Goal: Task Accomplishment & Management: Manage account settings

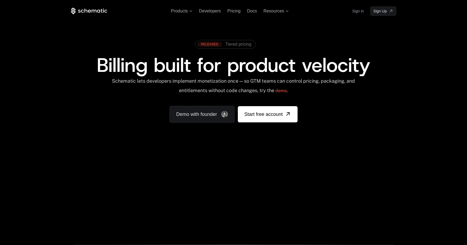
click at [356, 9] on link "Sign in" at bounding box center [358, 11] width 12 height 9
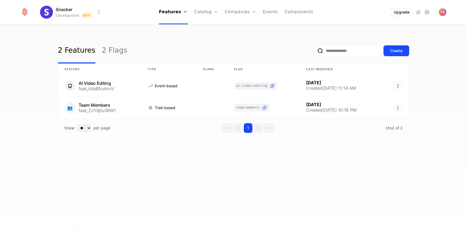
click at [94, 13] on html "Snacker Development Dev Features Features Flags Catalog Plans Add Ons Configura…" at bounding box center [233, 122] width 467 height 245
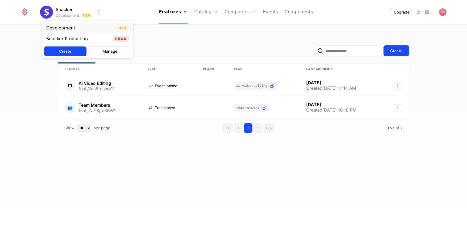
click at [79, 29] on div "Development Dev" at bounding box center [87, 28] width 91 height 11
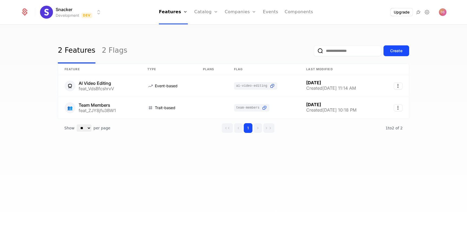
click at [70, 19] on div "Snacker Development Dev Features Features Flags Catalog Plans Add Ons Configura…" at bounding box center [234, 12] width 426 height 24
click at [70, 13] on html "Snacker Development Dev Features Features Flags Catalog Plans Add Ons Configura…" at bounding box center [233, 122] width 467 height 245
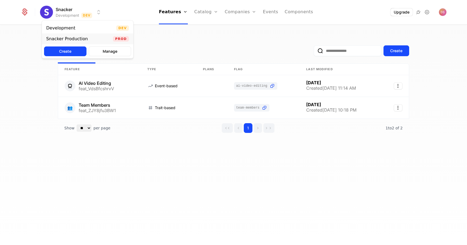
click at [79, 38] on div "Snacker Production" at bounding box center [67, 39] width 42 height 4
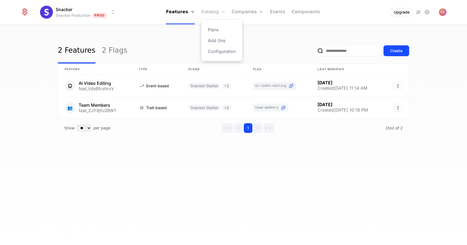
click at [224, 11] on icon "Main" at bounding box center [223, 12] width 4 height 4
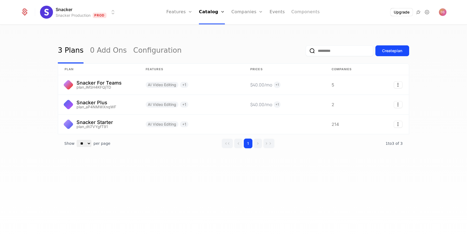
click at [295, 10] on link "Components" at bounding box center [305, 12] width 28 height 24
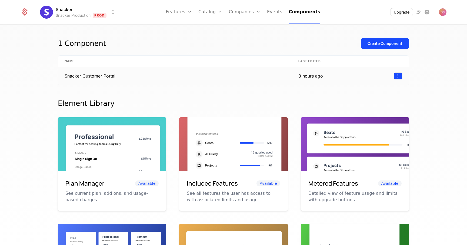
click at [399, 75] on html "Snacker Snacker Production Prod Features Features Flags Catalog Plans Add Ons C…" at bounding box center [233, 122] width 467 height 245
click at [358, 102] on div "Edit" at bounding box center [359, 102] width 9 height 8
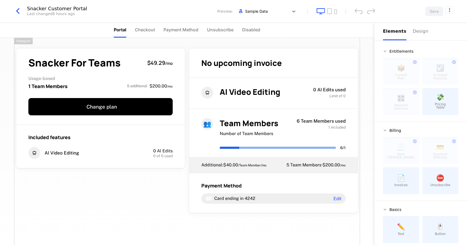
click at [152, 213] on div "Snacker For Teams $49.29 / mo Usage-based 1 Team Members 5 additional $200.00 /…" at bounding box center [187, 150] width 346 height 225
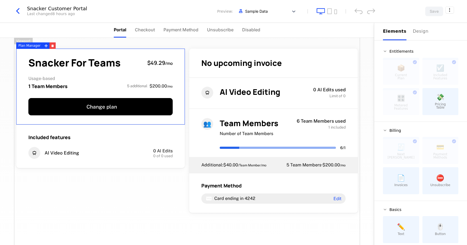
click at [159, 79] on span "Usage-based" at bounding box center [100, 78] width 144 height 4
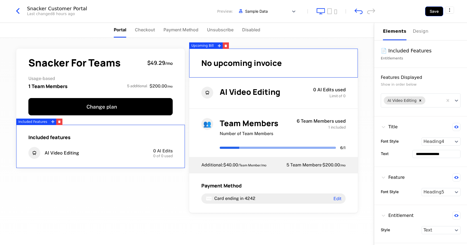
click at [435, 9] on button "Save" at bounding box center [434, 11] width 18 height 10
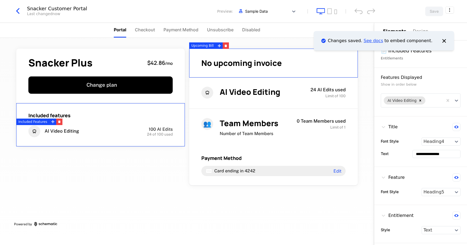
click at [380, 42] on link "See docs" at bounding box center [372, 40] width 19 height 5
click at [442, 40] on icon "Notifications (F8)" at bounding box center [443, 40] width 7 height 7
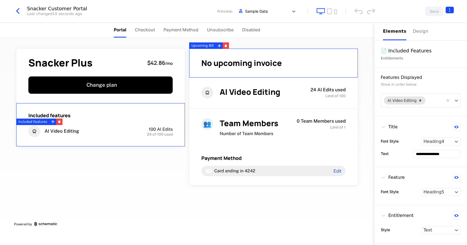
click at [450, 7] on html "**********" at bounding box center [233, 122] width 467 height 245
click at [443, 43] on icon "button" at bounding box center [442, 44] width 6 height 6
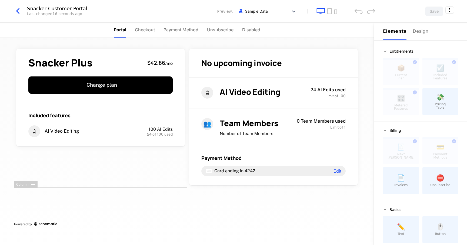
click at [162, 201] on div at bounding box center [100, 205] width 173 height 35
click at [20, 10] on icon "button" at bounding box center [18, 11] width 10 height 10
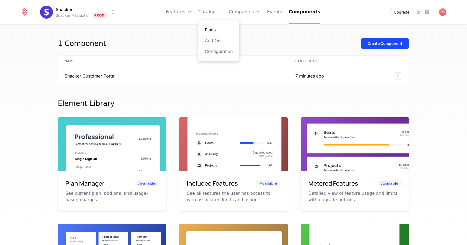
click at [215, 32] on link "Plans" at bounding box center [219, 29] width 28 height 6
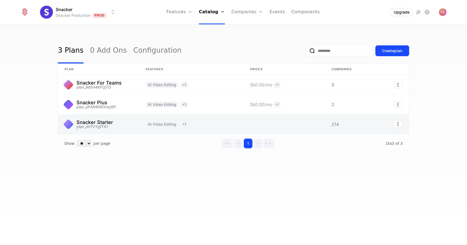
click at [201, 125] on link at bounding box center [191, 124] width 105 height 19
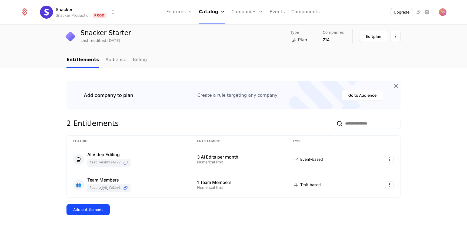
scroll to position [8, 0]
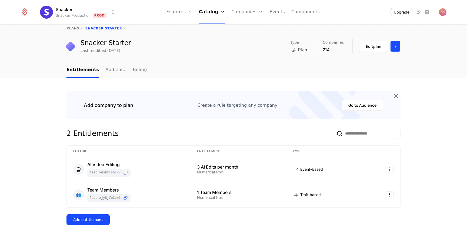
click at [396, 50] on html "Snacker Snacker Production Prod Features Features Flags Catalog Plans Add Ons C…" at bounding box center [233, 122] width 467 height 245
click at [375, 43] on html "Snacker Snacker Production Prod Features Features Flags Catalog Plans Add Ons C…" at bounding box center [233, 122] width 467 height 245
click at [373, 44] on div "Edit plan" at bounding box center [373, 46] width 15 height 5
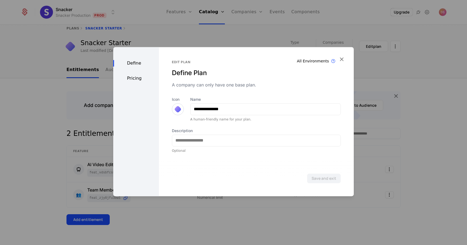
click at [345, 37] on div at bounding box center [233, 122] width 467 height 245
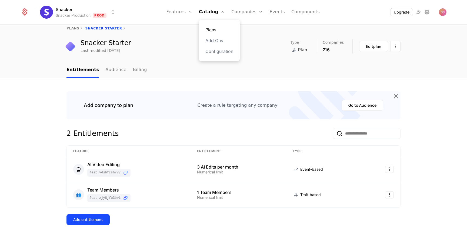
click at [210, 32] on link "Plans" at bounding box center [219, 29] width 28 height 6
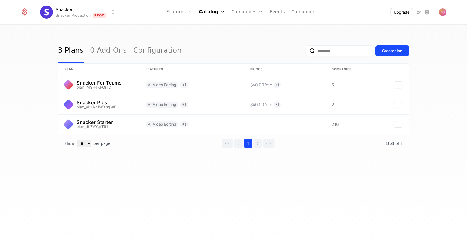
click at [15, 97] on div "3 Plans 0 Add Ons Configuration Create plan plan Features Prices Companies Snac…" at bounding box center [233, 136] width 467 height 223
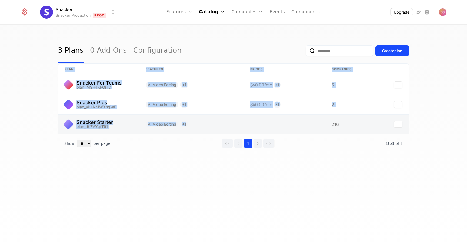
drag, startPoint x: 52, startPoint y: 76, endPoint x: 312, endPoint y: 122, distance: 263.3
click at [312, 122] on div "3 Plans 0 Add Ons Configuration Create plan plan Features Prices Companies Snac…" at bounding box center [233, 136] width 467 height 223
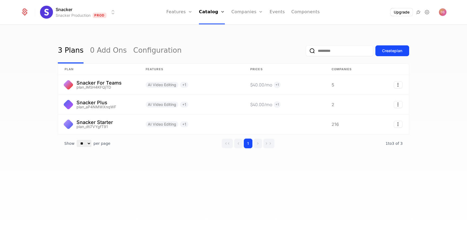
click at [410, 128] on div "3 Plans 0 Add Ons Configuration Create plan plan Features Prices Companies Snac…" at bounding box center [233, 136] width 467 height 223
click at [245, 184] on div "3 Plans 0 Add Ons Configuration Create plan plan Features Prices Companies Snac…" at bounding box center [233, 136] width 467 height 223
click at [263, 176] on div "3 Plans 0 Add Ons Configuration Create plan plan Features Prices Companies Snac…" at bounding box center [233, 136] width 467 height 223
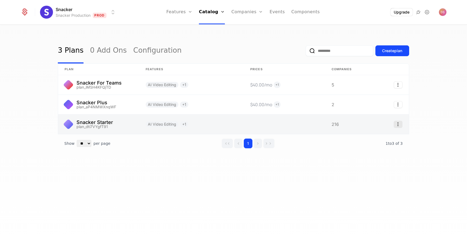
click at [396, 125] on icon "Select action" at bounding box center [398, 124] width 9 height 7
click at [350, 126] on html "Snacker Snacker Production Prod Features Features Flags Catalog Plans Add Ons C…" at bounding box center [233, 122] width 467 height 245
click at [398, 122] on icon "Select action" at bounding box center [398, 124] width 9 height 7
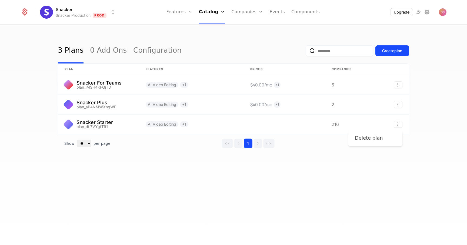
click at [383, 137] on div "Delete plan" at bounding box center [371, 138] width 32 height 8
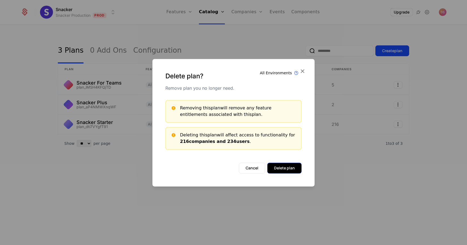
click at [277, 166] on button "Delete plan" at bounding box center [284, 168] width 34 height 11
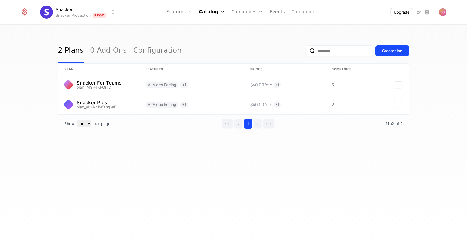
click at [299, 15] on link "Components" at bounding box center [305, 12] width 28 height 24
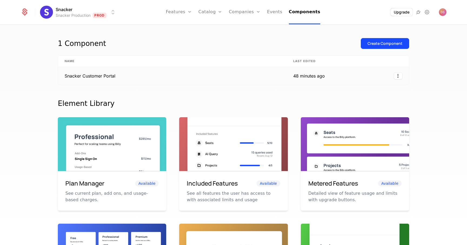
click at [119, 74] on td "Snacker Customer Portal" at bounding box center [172, 76] width 229 height 18
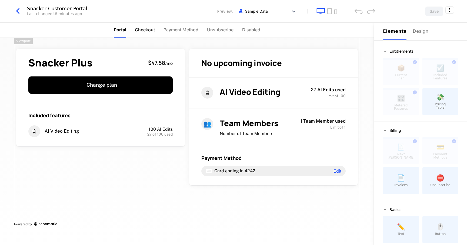
click at [150, 28] on span "Checkout" at bounding box center [145, 29] width 20 height 6
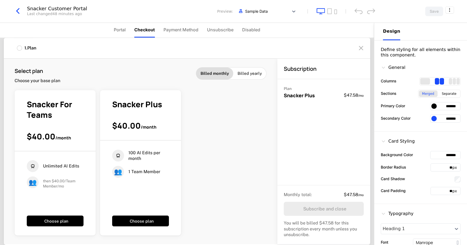
click at [21, 11] on icon "button" at bounding box center [18, 11] width 10 height 10
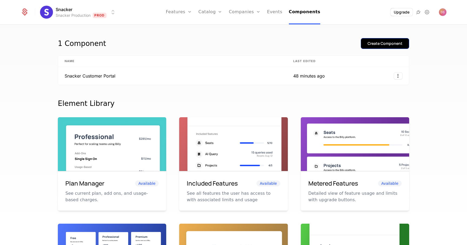
click at [376, 43] on div "Create Component" at bounding box center [385, 43] width 35 height 5
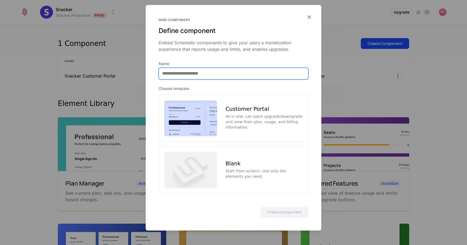
click at [211, 78] on input "Name" at bounding box center [233, 73] width 149 height 11
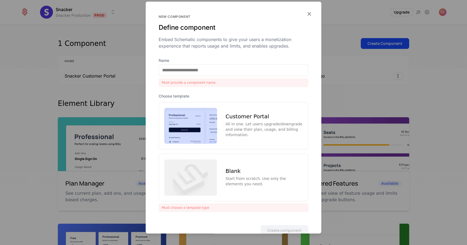
click at [272, 107] on div "Customer Portal All in one. Let users upgrade/downgrade and view their plan, us…" at bounding box center [234, 126] width 150 height 48
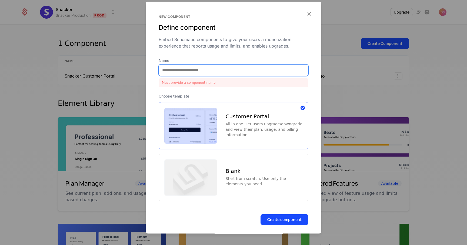
click at [203, 70] on input "Name" at bounding box center [233, 69] width 149 height 11
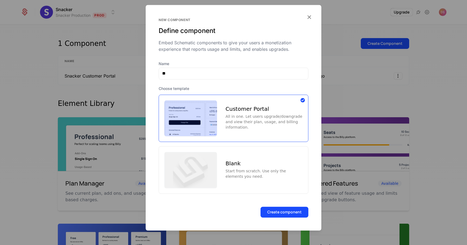
click at [205, 159] on img at bounding box center [190, 170] width 53 height 36
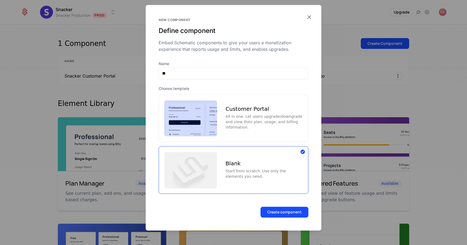
click at [170, 66] on div "Name *" at bounding box center [234, 70] width 150 height 18
click at [173, 70] on input "*" at bounding box center [233, 73] width 149 height 11
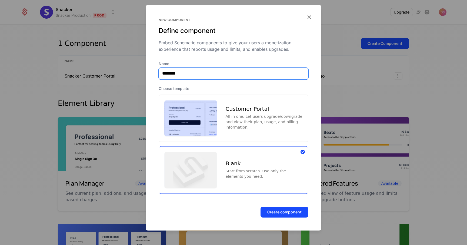
type input "********"
click at [260, 207] on button "Create component" at bounding box center [284, 212] width 48 height 11
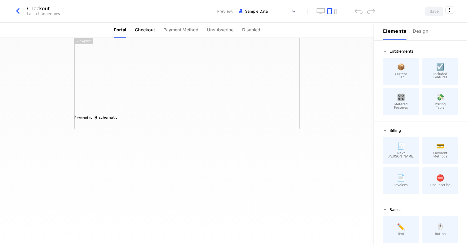
click at [146, 26] on span "Checkout" at bounding box center [145, 29] width 20 height 6
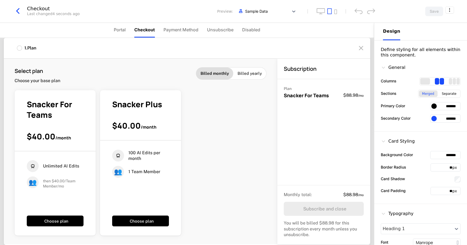
click at [19, 48] on div at bounding box center [19, 47] width 5 height 5
click at [162, 36] on ul "Portal Checkout Payment Method Unsubscribe Disabled" at bounding box center [187, 30] width 146 height 15
click at [172, 25] on li "Payment Method" at bounding box center [180, 30] width 35 height 15
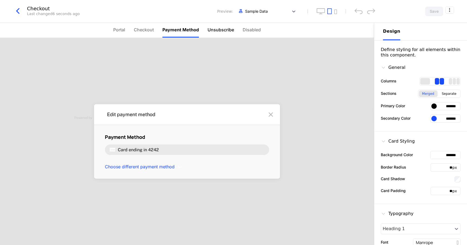
click at [219, 32] on span "Unsubscribe" at bounding box center [221, 29] width 26 height 6
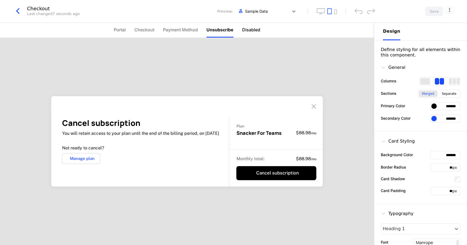
click at [249, 31] on span "Disabled" at bounding box center [251, 29] width 18 height 6
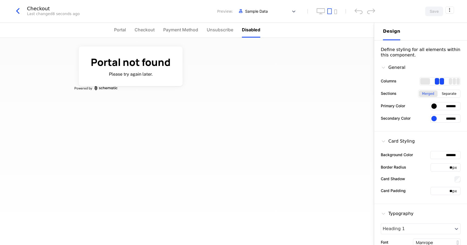
click at [156, 28] on ul "Portal Checkout Payment Method Unsubscribe Disabled" at bounding box center [187, 30] width 146 height 15
click at [148, 31] on span "Checkout" at bounding box center [145, 29] width 20 height 6
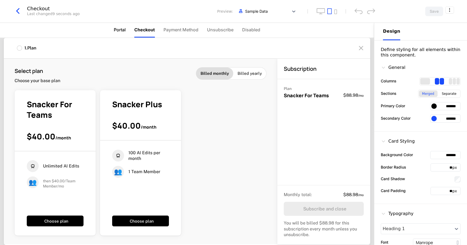
click at [122, 32] on span "Portal" at bounding box center [120, 29] width 12 height 6
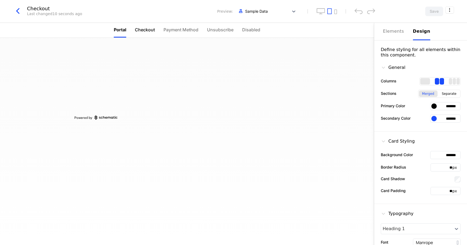
click at [146, 31] on span "Checkout" at bounding box center [145, 29] width 20 height 6
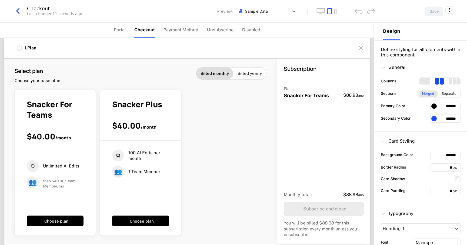
click at [243, 74] on span "Billed yearly" at bounding box center [250, 73] width 24 height 5
click at [221, 72] on span "Billed monthly" at bounding box center [215, 73] width 28 height 5
drag, startPoint x: 133, startPoint y: 33, endPoint x: 84, endPoint y: 25, distance: 49.5
click at [129, 33] on ul "Portal Checkout Payment Method Unsubscribe Disabled" at bounding box center [187, 30] width 146 height 15
click at [23, 12] on button "button" at bounding box center [20, 11] width 14 height 10
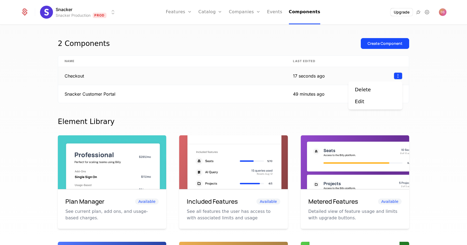
click at [399, 76] on html "Snacker Snacker Production Prod Features Features Flags Catalog Plans Add Ons C…" at bounding box center [233, 122] width 467 height 245
click at [360, 97] on div "Delete Edit" at bounding box center [375, 95] width 41 height 19
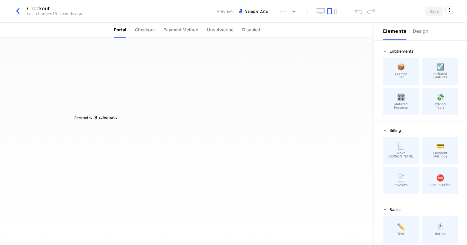
click at [360, 97] on div "Powered by" at bounding box center [187, 141] width 374 height 207
click at [16, 10] on icon "button" at bounding box center [18, 11] width 10 height 10
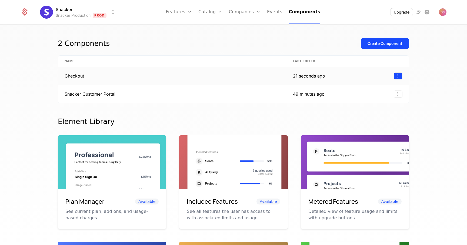
click at [399, 75] on html "Snacker Snacker Production Prod Features Features Flags Catalog Plans Add Ons C…" at bounding box center [233, 122] width 467 height 245
click at [365, 87] on div "Delete" at bounding box center [363, 90] width 16 height 8
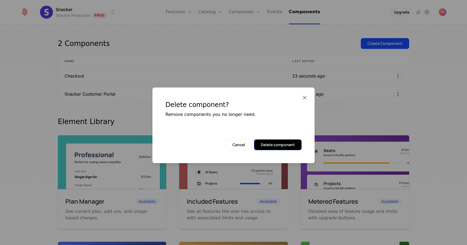
click at [281, 143] on button "Delete component" at bounding box center [278, 144] width 48 height 11
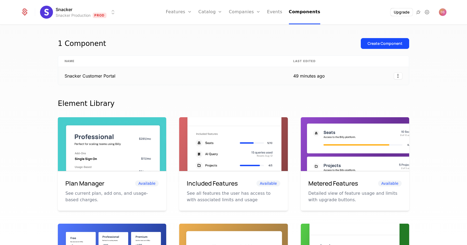
click at [126, 78] on td "Snacker Customer Portal" at bounding box center [172, 76] width 229 height 18
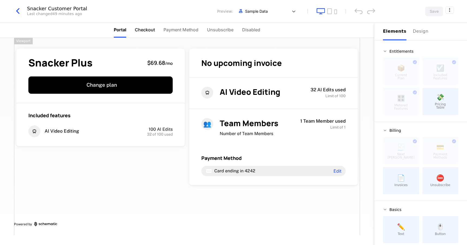
click at [140, 34] on li "Checkout" at bounding box center [145, 30] width 20 height 15
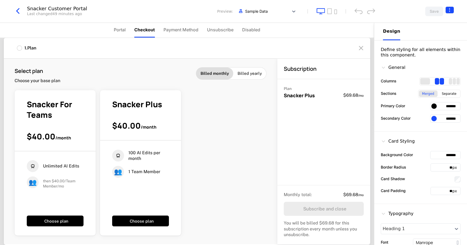
click at [452, 6] on html "Snacker Snacker Production Prod Features Features Flags Catalog Plans Add Ons C…" at bounding box center [233, 122] width 467 height 245
click at [424, 32] on div "How to install" at bounding box center [418, 32] width 29 height 5
click at [17, 13] on icon "button" at bounding box center [18, 11] width 10 height 10
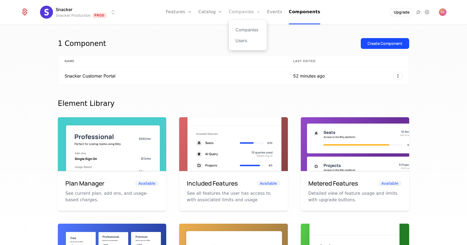
click at [246, 14] on link "Companies" at bounding box center [245, 12] width 32 height 24
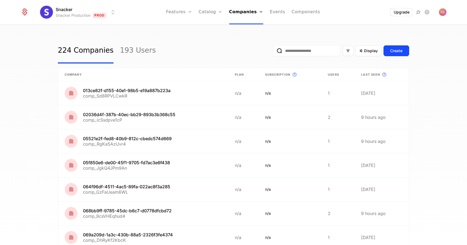
click at [288, 53] on input "email" at bounding box center [307, 50] width 68 height 11
paste input "**********"
type input "**********"
click at [269, 52] on button "submit" at bounding box center [269, 52] width 0 height 0
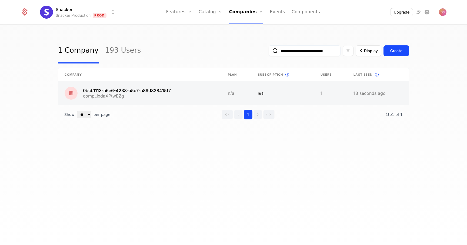
click at [218, 93] on link at bounding box center [139, 93] width 163 height 24
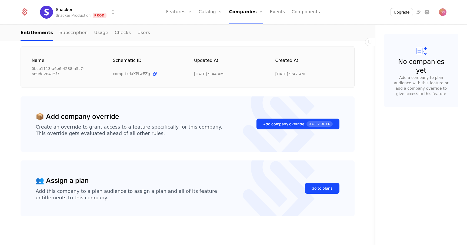
scroll to position [73, 0]
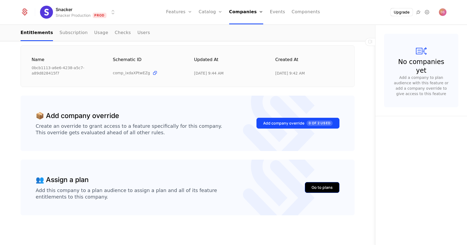
click at [314, 187] on div "Go to plans" at bounding box center [322, 187] width 21 height 5
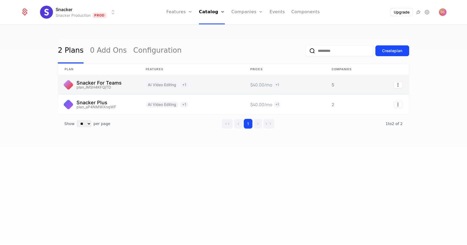
click at [244, 89] on link at bounding box center [284, 84] width 81 height 19
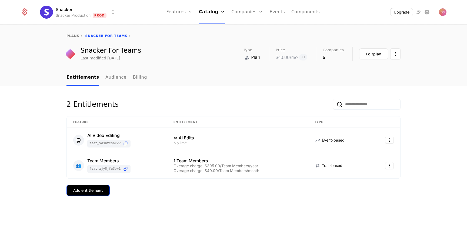
click at [91, 192] on div "Add entitlement" at bounding box center [88, 190] width 30 height 5
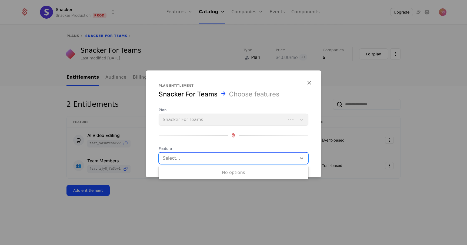
click at [165, 162] on div "Select..." at bounding box center [228, 158] width 138 height 10
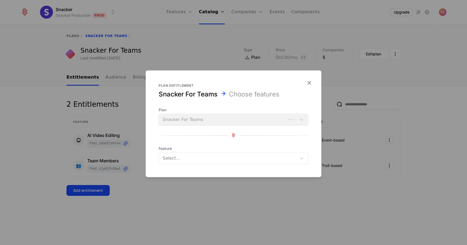
click at [187, 136] on div at bounding box center [234, 135] width 150 height 7
click at [193, 121] on div "Plan Snacker For Teams" at bounding box center [234, 116] width 150 height 18
click at [196, 158] on div at bounding box center [228, 158] width 130 height 8
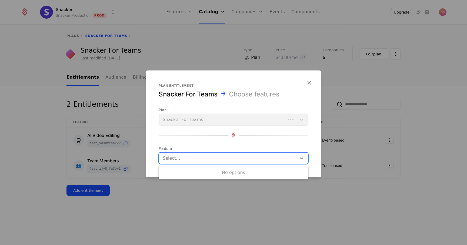
click at [205, 172] on div "No options" at bounding box center [234, 172] width 150 height 11
click at [207, 152] on div "Select..." at bounding box center [234, 158] width 150 height 12
click at [215, 208] on div at bounding box center [233, 122] width 467 height 245
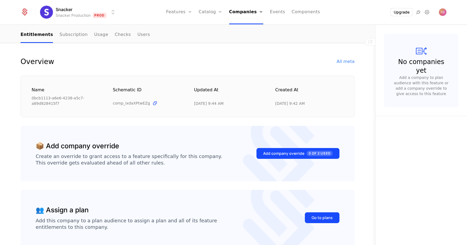
scroll to position [73, 0]
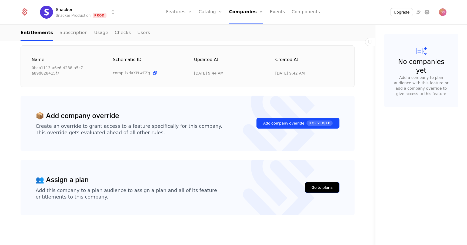
click at [315, 189] on div "Go to plans" at bounding box center [322, 187] width 21 height 5
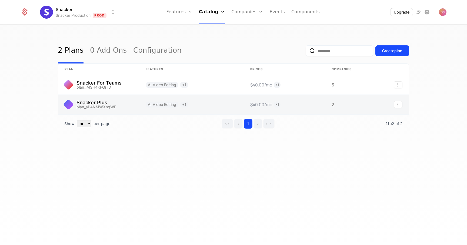
click at [358, 103] on link at bounding box center [346, 104] width 43 height 19
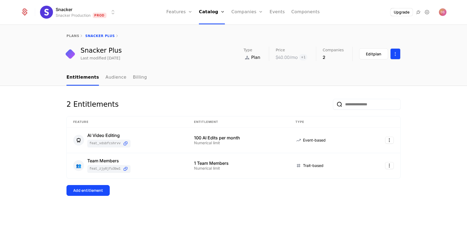
click at [397, 55] on html "Snacker Snacker Production Prod Features Features Flags Catalog Plans Add Ons C…" at bounding box center [233, 122] width 467 height 245
click at [296, 74] on html "Snacker Snacker Production Prod Features Features Flags Catalog Plans Add Ons C…" at bounding box center [233, 122] width 467 height 245
click at [115, 76] on link "Audience" at bounding box center [115, 78] width 21 height 16
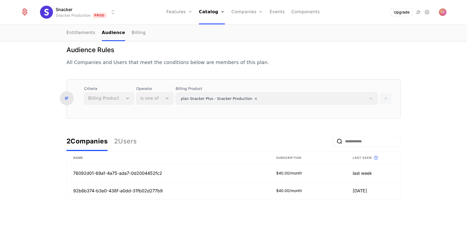
scroll to position [56, 0]
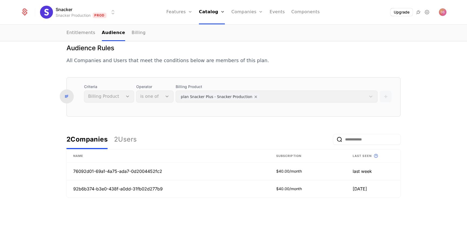
click at [350, 143] on input "email" at bounding box center [367, 139] width 68 height 11
paste input "**********"
type input "**********"
click at [329, 141] on button "submit" at bounding box center [329, 141] width 0 height 0
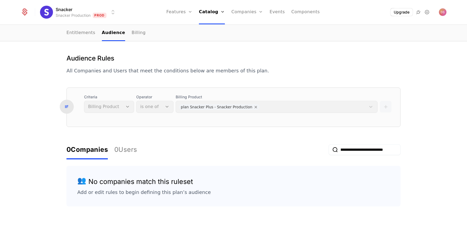
scroll to position [0, 0]
click at [350, 143] on div "**********" at bounding box center [233, 149] width 334 height 19
click at [351, 145] on input "**********" at bounding box center [365, 149] width 72 height 11
click at [329, 151] on button "submit" at bounding box center [329, 151] width 0 height 0
click at [253, 139] on form "IF Criteria Billing Product Operator is one of Billing Product plan Snacker Plu…" at bounding box center [233, 147] width 334 height 119
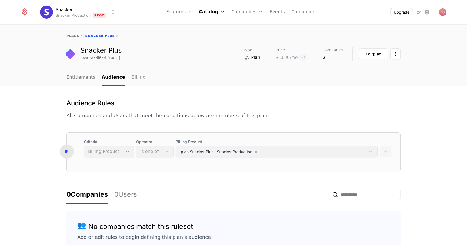
click at [136, 79] on link "Billing" at bounding box center [139, 78] width 14 height 16
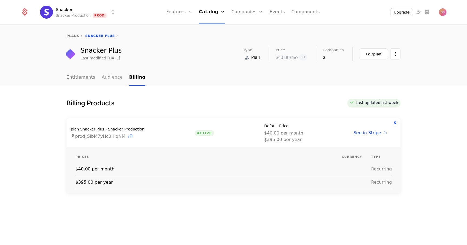
click at [109, 79] on link "Audience" at bounding box center [112, 78] width 21 height 16
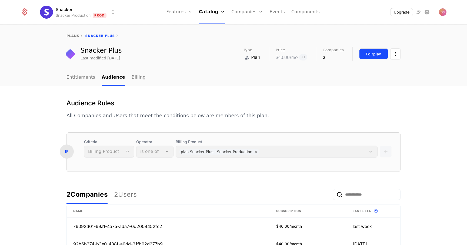
click at [368, 52] on div "Edit plan" at bounding box center [373, 53] width 15 height 5
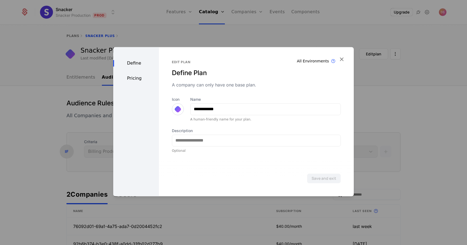
click at [137, 76] on div "Pricing" at bounding box center [136, 78] width 46 height 6
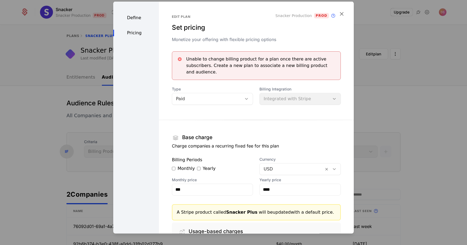
click at [93, 102] on div at bounding box center [233, 122] width 467 height 245
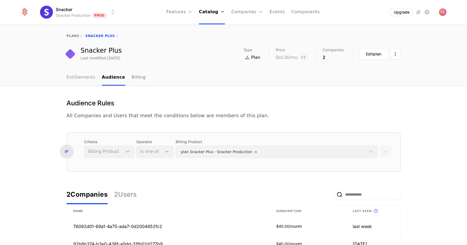
click at [87, 84] on link "Entitlements" at bounding box center [80, 78] width 29 height 16
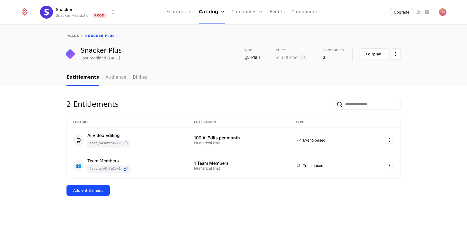
click at [105, 74] on link "Audience" at bounding box center [115, 78] width 21 height 16
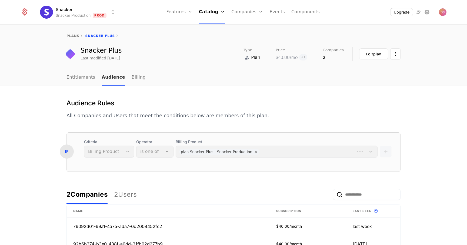
click at [103, 74] on link "Audience" at bounding box center [114, 78] width 24 height 16
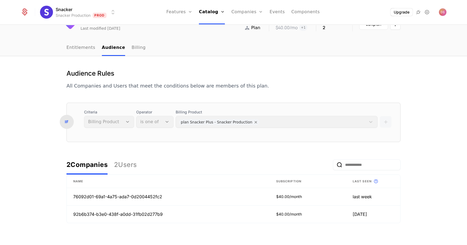
scroll to position [34, 0]
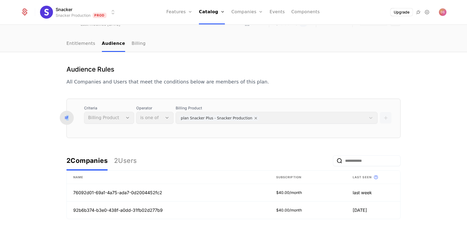
click at [67, 121] on div "IF" at bounding box center [67, 118] width 14 height 14
click at [91, 120] on div "Criteria Billing Product" at bounding box center [109, 114] width 50 height 18
click at [115, 129] on div "IF Criteria Billing Product Operator is one of Billing Product plan Snacker Plu…" at bounding box center [233, 118] width 334 height 39
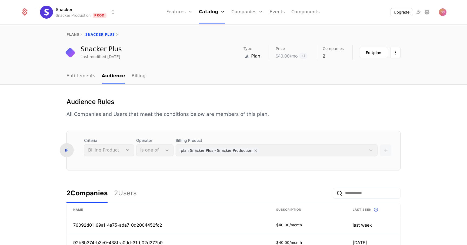
scroll to position [0, 0]
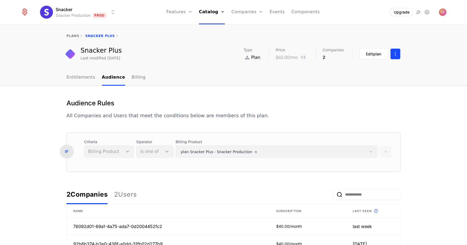
click at [397, 51] on html "Snacker Snacker Production Prod Features Features Flags Catalog Plans Add Ons C…" at bounding box center [233, 122] width 467 height 245
click at [185, 67] on html "Snacker Snacker Production Prod Features Features Flags Catalog Plans Add Ons C…" at bounding box center [233, 122] width 467 height 245
click at [135, 84] on link "Billing" at bounding box center [139, 78] width 14 height 16
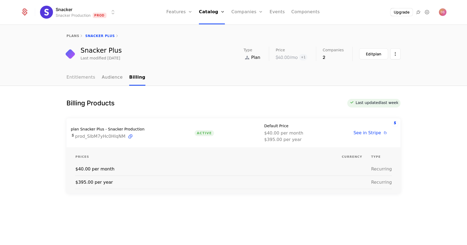
click at [79, 82] on link "Entitlements" at bounding box center [80, 78] width 29 height 16
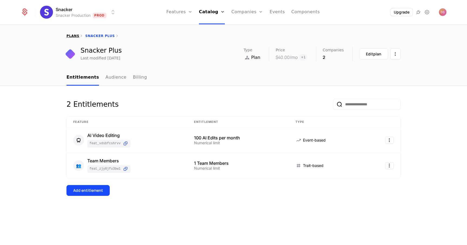
click at [74, 34] on link "plans" at bounding box center [72, 36] width 13 height 4
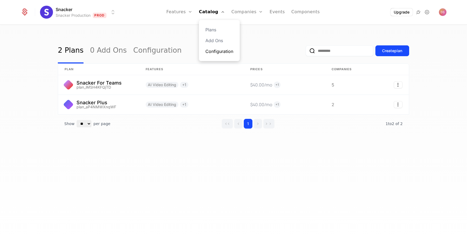
click at [226, 54] on link "Configuration" at bounding box center [219, 51] width 28 height 6
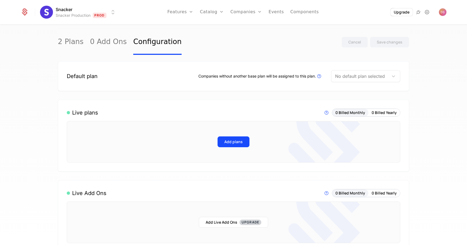
scroll to position [3, 0]
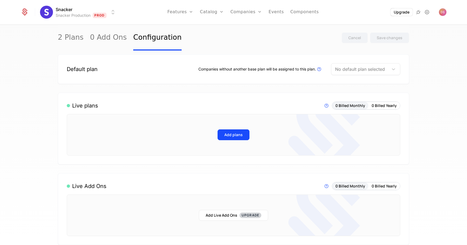
scroll to position [3, 0]
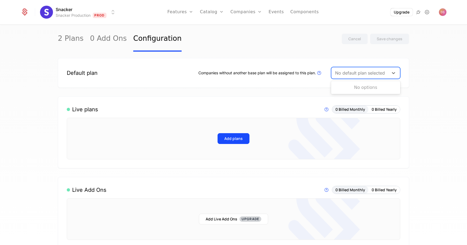
click at [351, 71] on div at bounding box center [360, 73] width 50 height 8
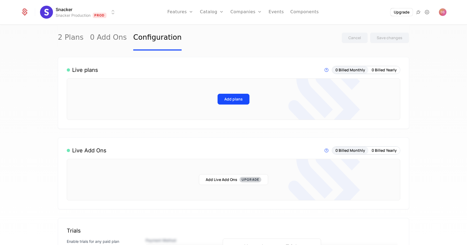
scroll to position [44, 0]
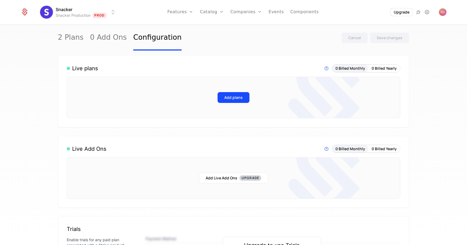
click at [74, 71] on div "Live plans" at bounding box center [82, 69] width 31 height 8
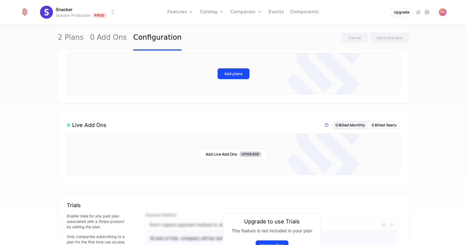
scroll to position [68, 0]
click at [228, 80] on div "Add plans" at bounding box center [233, 74] width 333 height 42
click at [227, 78] on button "Add plans" at bounding box center [234, 73] width 32 height 11
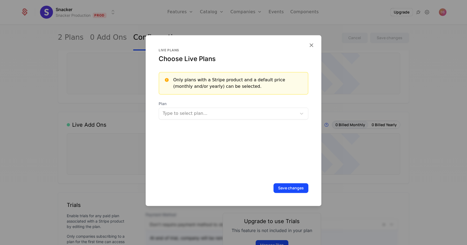
click at [193, 121] on div "Live plans Choose Live Plans Only plans with a Stripe product and a default pri…" at bounding box center [234, 112] width 150 height 129
click at [185, 116] on div at bounding box center [228, 114] width 130 height 8
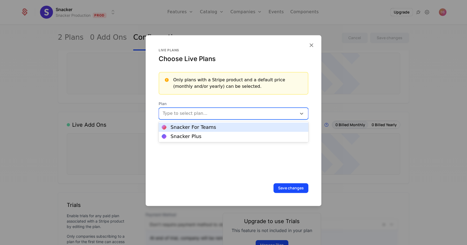
click at [183, 127] on div "Snacker For Teams" at bounding box center [194, 127] width 46 height 5
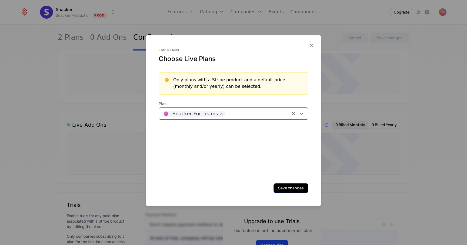
click at [294, 188] on button "Save changes" at bounding box center [290, 188] width 35 height 10
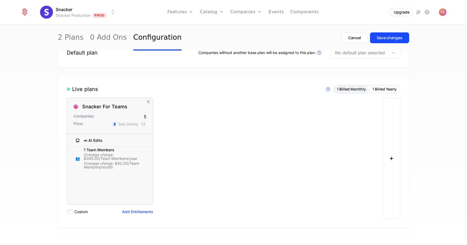
scroll to position [29, 0]
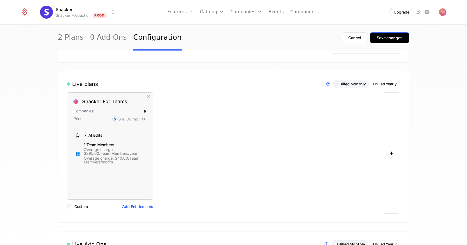
click at [385, 39] on div "Save changes" at bounding box center [390, 37] width 26 height 5
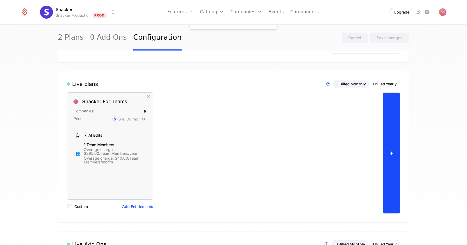
click at [390, 152] on button "+" at bounding box center [392, 152] width 18 height 121
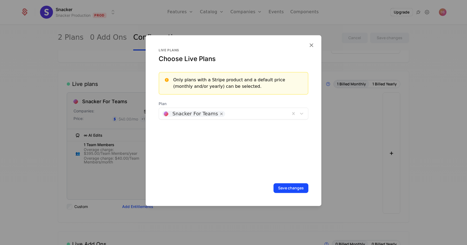
click at [233, 115] on div at bounding box center [257, 113] width 59 height 8
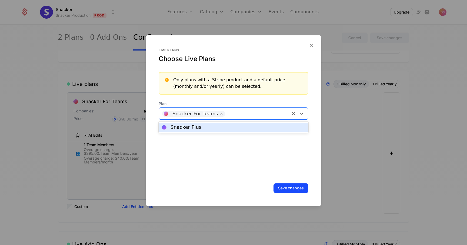
click at [224, 127] on div "Snacker Plus" at bounding box center [233, 127] width 143 height 5
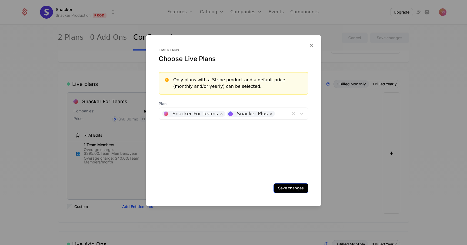
click at [291, 187] on button "Save changes" at bounding box center [290, 188] width 35 height 10
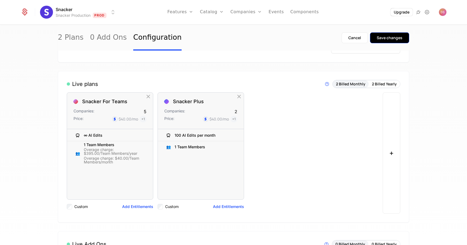
click at [386, 41] on button "Save changes" at bounding box center [389, 37] width 39 height 11
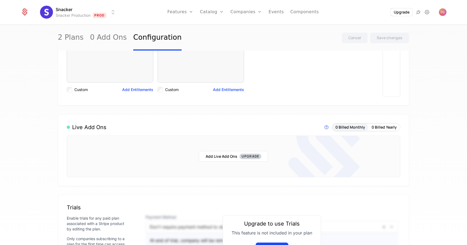
scroll to position [0, 0]
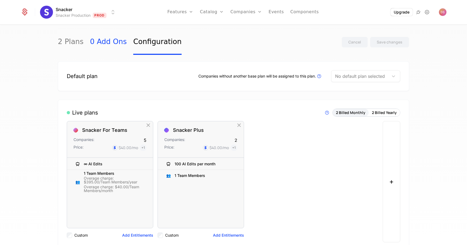
click at [95, 42] on link "0 Add Ons" at bounding box center [108, 41] width 37 height 25
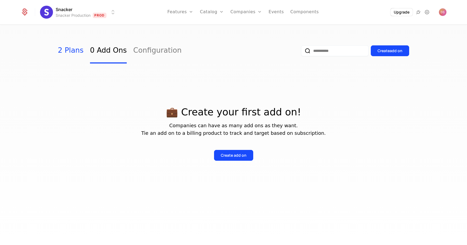
click at [69, 48] on link "2 Plans" at bounding box center [71, 50] width 26 height 25
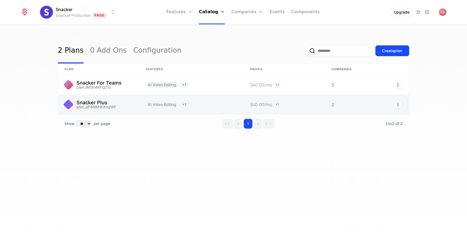
click at [375, 105] on link at bounding box center [388, 104] width 41 height 19
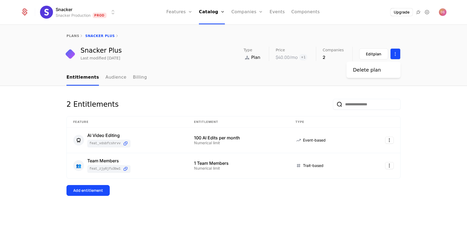
click at [398, 55] on html "Snacker Snacker Production Prod Features Features Flags Catalog Plans Add Ons C…" at bounding box center [233, 122] width 467 height 245
click at [174, 54] on html "Snacker Snacker Production Prod Features Features Flags Catalog Plans Add Ons C…" at bounding box center [233, 122] width 467 height 245
click at [238, 29] on link "Companies" at bounding box center [250, 29] width 25 height 6
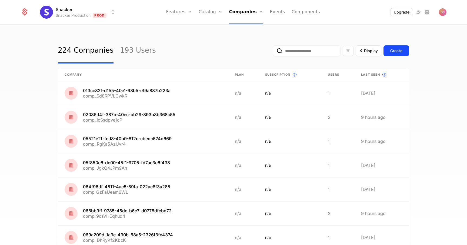
click at [292, 53] on input "email" at bounding box center [307, 50] width 68 height 11
paste input "**********"
type input "**********"
click at [269, 52] on button "submit" at bounding box center [269, 52] width 0 height 0
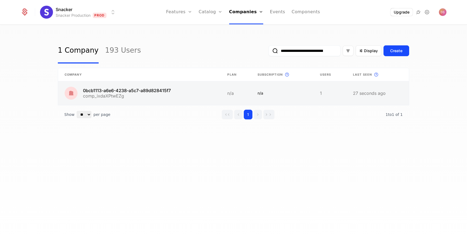
click at [166, 92] on link at bounding box center [139, 93] width 163 height 24
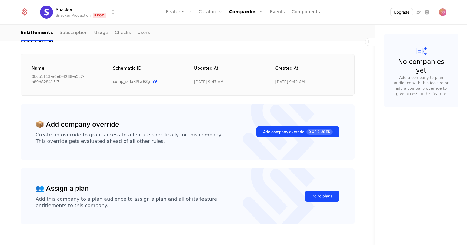
scroll to position [73, 0]
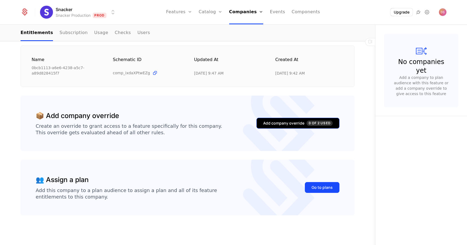
click at [257, 122] on button "Add company override 0 of 2 Used" at bounding box center [297, 123] width 83 height 11
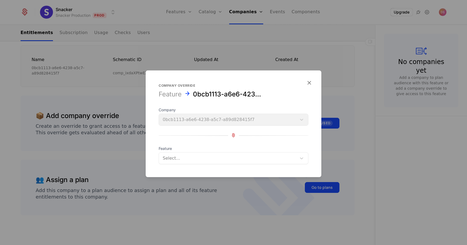
click at [175, 158] on div at bounding box center [228, 158] width 130 height 8
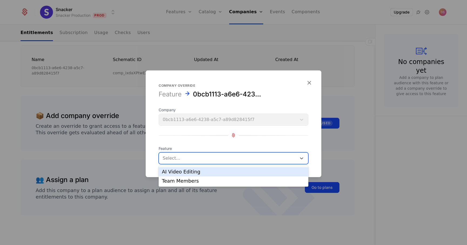
click at [135, 128] on div at bounding box center [233, 122] width 467 height 245
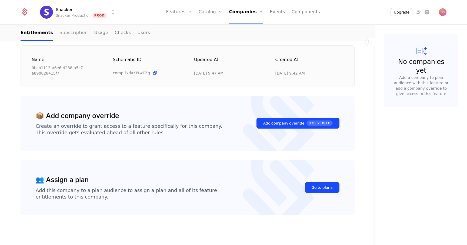
click at [64, 32] on link "Subscription" at bounding box center [73, 33] width 28 height 16
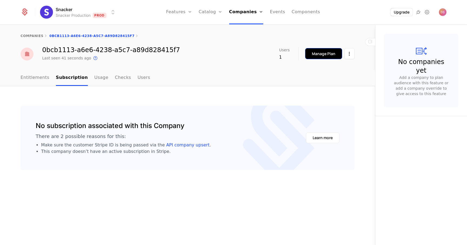
click at [311, 55] on button "Manage Plan" at bounding box center [323, 53] width 37 height 11
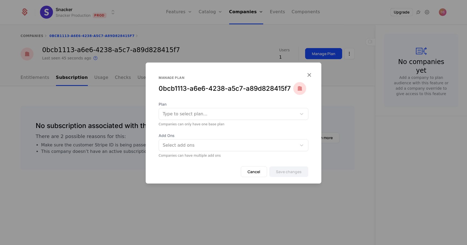
click at [199, 115] on div at bounding box center [228, 114] width 130 height 8
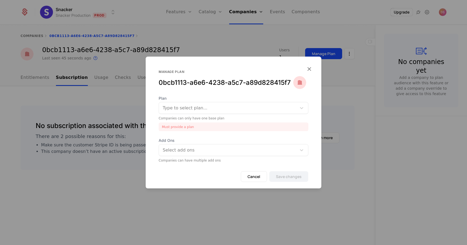
click at [199, 102] on div "Plan Type to select plan..." at bounding box center [234, 104] width 150 height 18
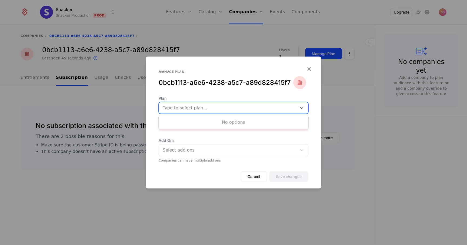
click at [192, 110] on div at bounding box center [228, 108] width 130 height 8
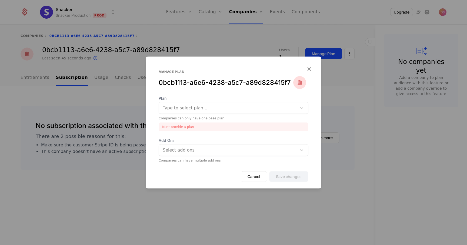
click at [192, 99] on span "Plan" at bounding box center [234, 97] width 150 height 5
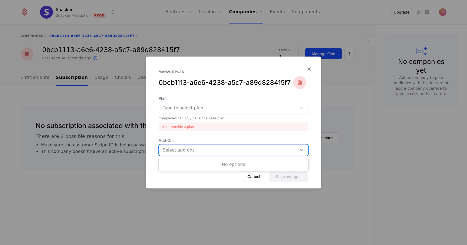
click at [193, 154] on div "Select add ons" at bounding box center [228, 150] width 138 height 10
click at [248, 176] on button "Cancel" at bounding box center [254, 176] width 26 height 11
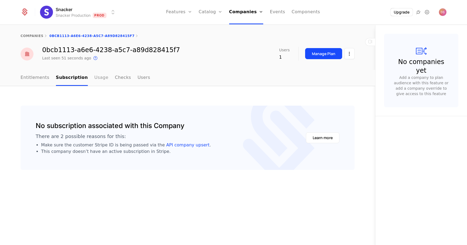
click at [96, 78] on link "Usage" at bounding box center [101, 78] width 14 height 16
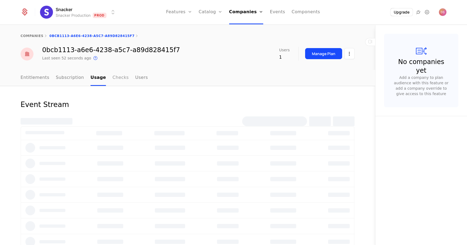
click at [112, 78] on link "Checks" at bounding box center [120, 78] width 16 height 16
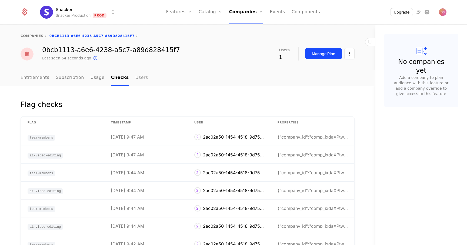
click at [135, 78] on link "Users" at bounding box center [141, 78] width 13 height 16
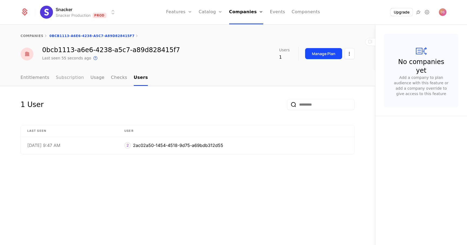
click at [75, 78] on link "Subscription" at bounding box center [70, 78] width 28 height 16
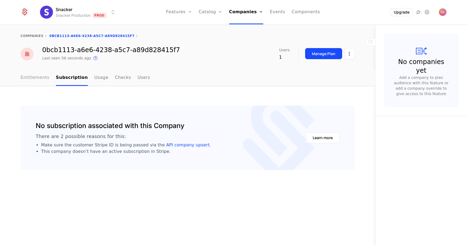
click at [38, 71] on link "Entitlements" at bounding box center [35, 78] width 29 height 16
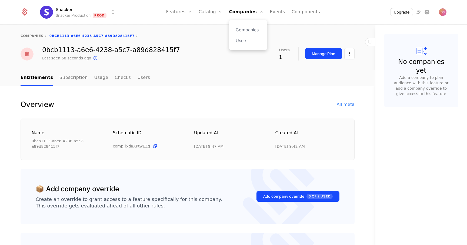
click at [246, 35] on div "Companies Users" at bounding box center [248, 35] width 38 height 30
click at [243, 30] on link "Companies" at bounding box center [248, 29] width 25 height 6
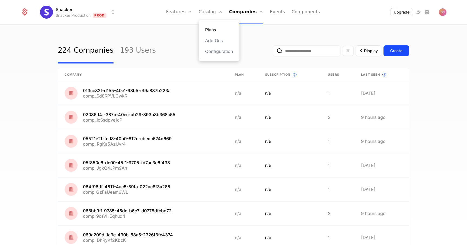
click at [214, 27] on link "Plans" at bounding box center [219, 29] width 28 height 6
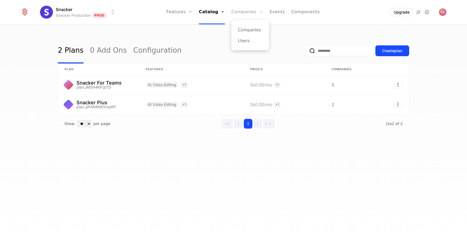
click at [244, 12] on link "Companies" at bounding box center [247, 12] width 32 height 24
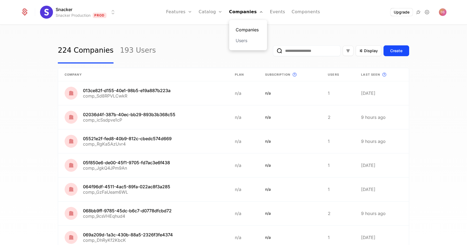
click at [250, 30] on link "Companies" at bounding box center [248, 29] width 25 height 6
click at [309, 51] on input "email" at bounding box center [307, 50] width 68 height 11
paste input "**********"
type input "**********"
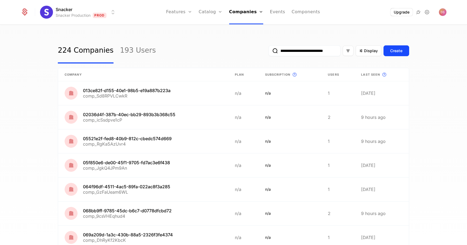
click at [269, 52] on button "submit" at bounding box center [269, 52] width 0 height 0
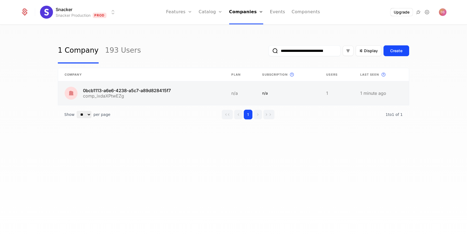
click at [308, 86] on link at bounding box center [288, 93] width 64 height 24
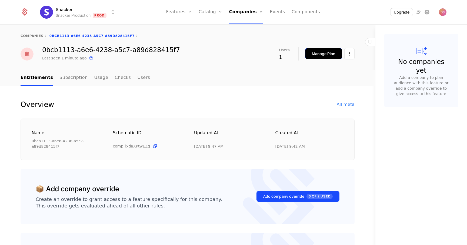
click at [320, 56] on div "Manage Plan" at bounding box center [324, 53] width 24 height 5
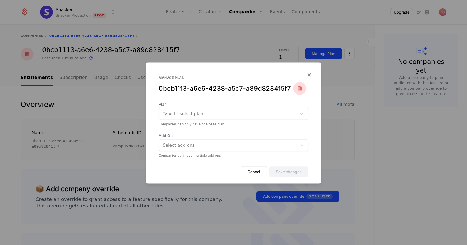
click at [260, 111] on div at bounding box center [228, 114] width 130 height 8
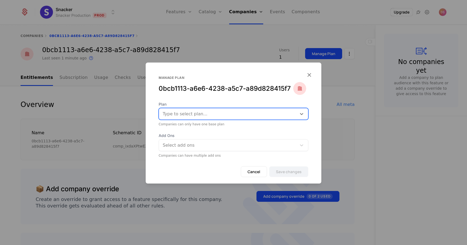
drag, startPoint x: 260, startPoint y: 111, endPoint x: 252, endPoint y: 79, distance: 32.6
click at [252, 79] on div "Manage plan 0bcb1113-a6e6-4238-a5c7-a89d828415f7 Plan Type to select plan... Co…" at bounding box center [234, 122] width 176 height 121
click at [244, 53] on div at bounding box center [233, 122] width 467 height 245
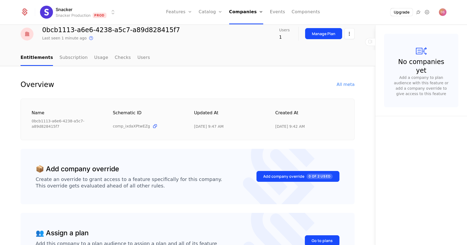
scroll to position [73, 0]
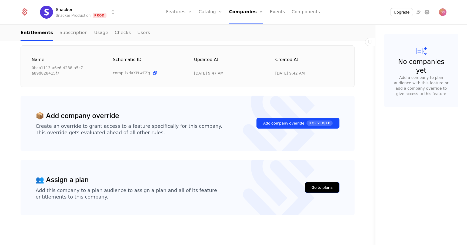
click at [316, 182] on button "Go to plans" at bounding box center [322, 187] width 35 height 11
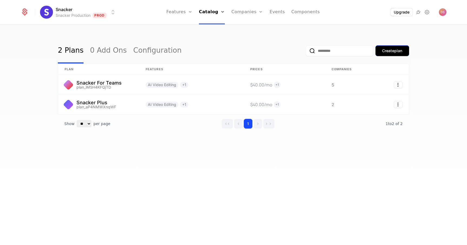
click at [392, 47] on button "Create plan" at bounding box center [392, 50] width 34 height 11
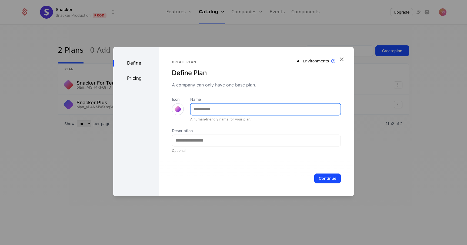
click at [204, 110] on input "Name" at bounding box center [266, 108] width 150 height 11
type input "**********"
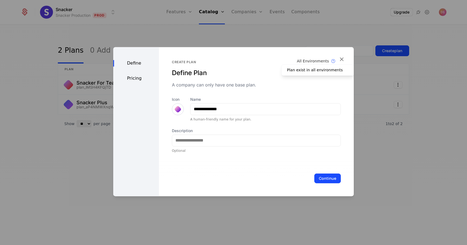
click at [307, 60] on div "All Environments" at bounding box center [313, 60] width 32 height 5
click at [138, 78] on div "Pricing" at bounding box center [136, 78] width 46 height 6
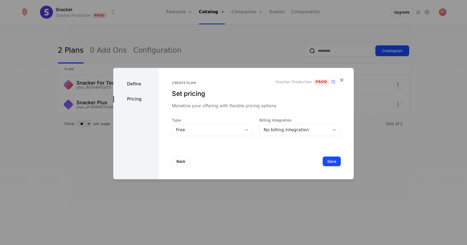
click at [193, 134] on div "Free" at bounding box center [212, 130] width 81 height 12
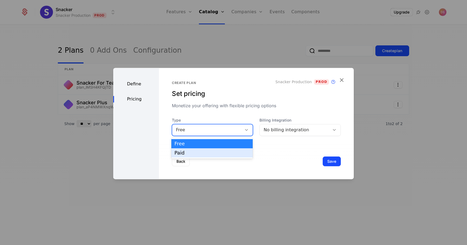
click at [187, 152] on div "Paid" at bounding box center [212, 153] width 75 height 5
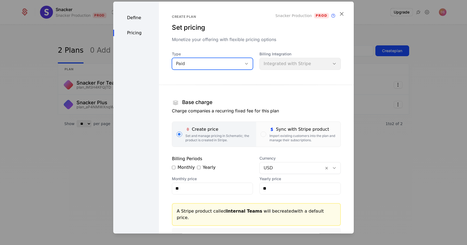
click at [204, 69] on div "Paid" at bounding box center [212, 64] width 81 height 12
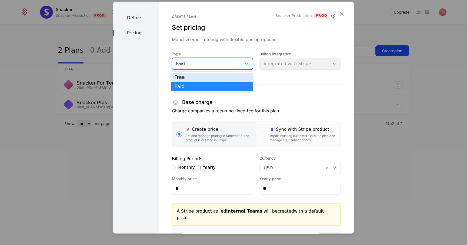
click at [198, 79] on div "Free" at bounding box center [212, 77] width 75 height 5
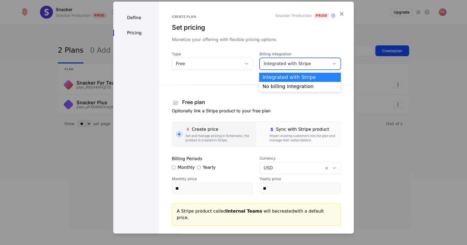
click at [266, 63] on div "Integrated with Stripe" at bounding box center [294, 63] width 62 height 6
click at [266, 87] on div "No billing integration" at bounding box center [299, 86] width 75 height 5
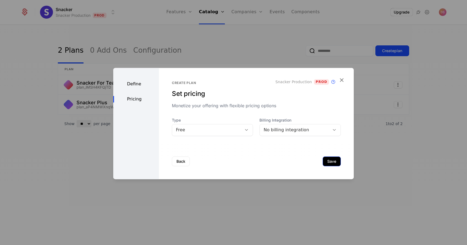
click at [325, 159] on button "Save" at bounding box center [332, 161] width 18 height 10
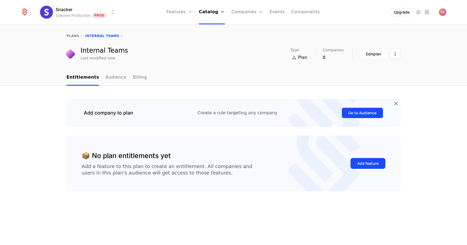
click at [358, 112] on button "Go to Audience" at bounding box center [363, 113] width 42 height 11
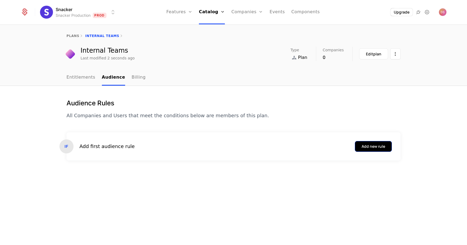
click at [386, 148] on button "Add new rule" at bounding box center [373, 146] width 37 height 11
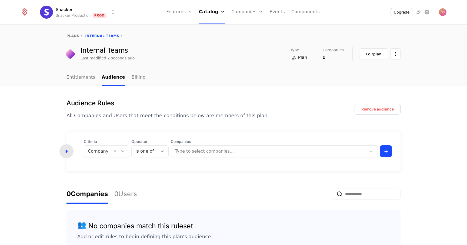
click at [188, 155] on div at bounding box center [269, 152] width 188 height 8
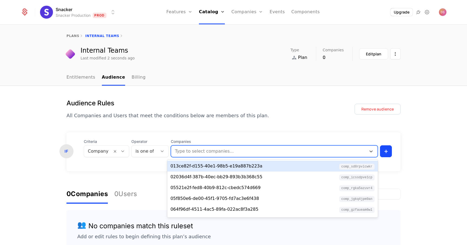
paste input "**********"
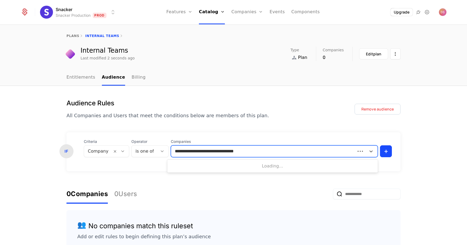
type input "**********"
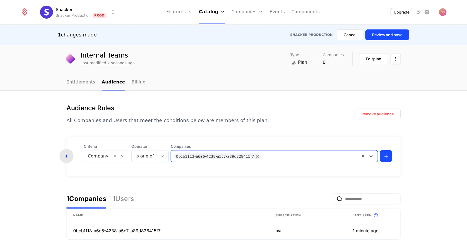
scroll to position [38, 0]
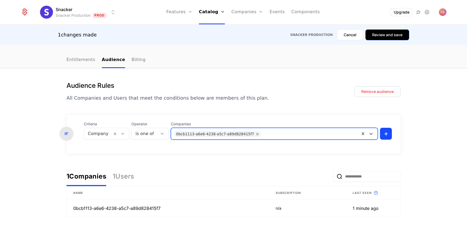
click at [384, 31] on button "Review and save" at bounding box center [387, 34] width 44 height 11
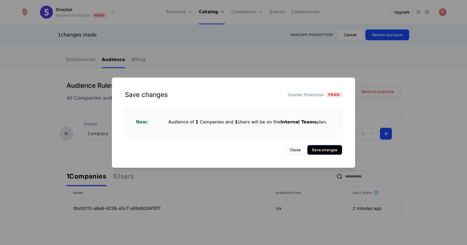
click at [320, 149] on button "Save changes" at bounding box center [324, 150] width 35 height 10
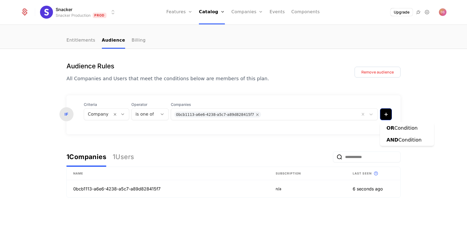
click at [385, 115] on html "Snacker Snacker Production Prod Features Features Flags Catalog Plans Add Ons C…" at bounding box center [233, 122] width 467 height 245
click at [418, 111] on html "Snacker Snacker Production Prod Features Features Flags Catalog Plans Add Ons C…" at bounding box center [233, 122] width 467 height 245
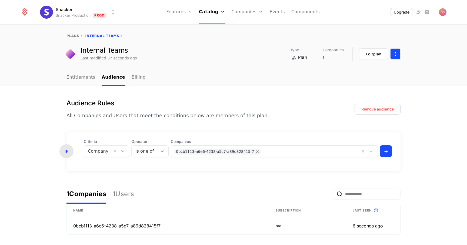
click at [395, 57] on html "Snacker Snacker Production Prod Features Features Flags Catalog Plans Add Ons C…" at bounding box center [233, 122] width 467 height 245
click at [166, 95] on html "Snacker Snacker Production Prod Features Features Flags Catalog Plans Add Ons C…" at bounding box center [233, 122] width 467 height 245
click at [138, 85] on link "Billing" at bounding box center [139, 78] width 14 height 16
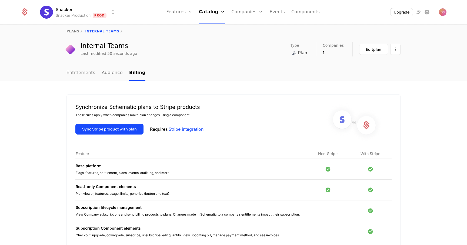
scroll to position [9, 0]
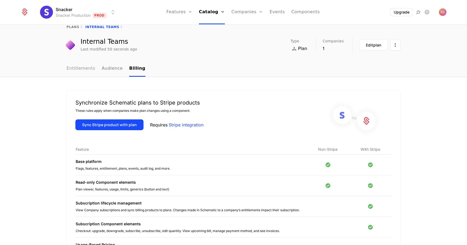
click at [81, 71] on link "Entitlements" at bounding box center [80, 69] width 29 height 16
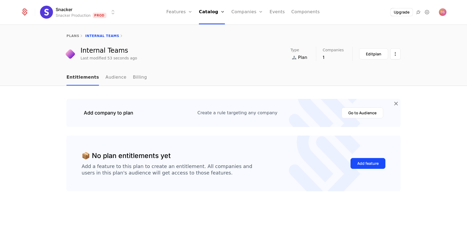
click at [81, 71] on link "Entitlements" at bounding box center [82, 78] width 32 height 16
click at [374, 168] on button "Add feature" at bounding box center [367, 163] width 35 height 11
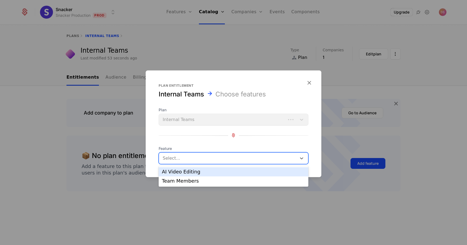
click at [212, 155] on div at bounding box center [228, 158] width 130 height 8
click at [204, 172] on div "AI Video Editing" at bounding box center [233, 171] width 143 height 5
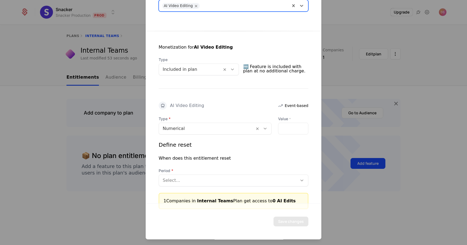
scroll to position [79, 0]
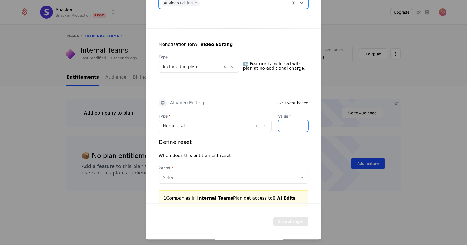
click at [290, 123] on input "*" at bounding box center [293, 125] width 30 height 11
click at [265, 179] on div "Define reset When does this entitlement reset Period Select..." at bounding box center [234, 160] width 150 height 45
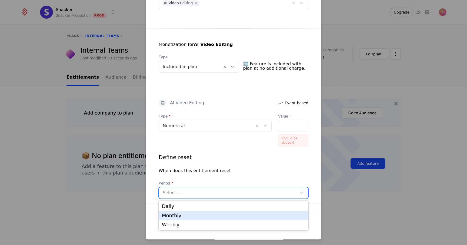
click at [250, 215] on div "Monthly" at bounding box center [233, 215] width 143 height 5
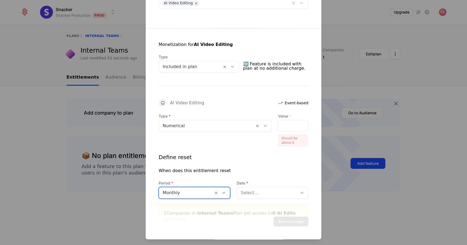
scroll to position [110, 0]
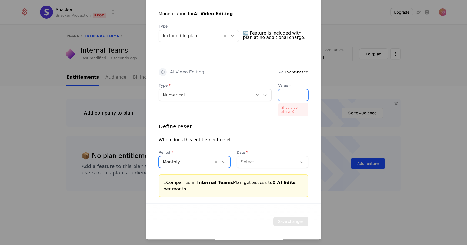
click at [288, 90] on input "*" at bounding box center [293, 94] width 30 height 11
click at [288, 95] on input "*" at bounding box center [293, 94] width 30 height 11
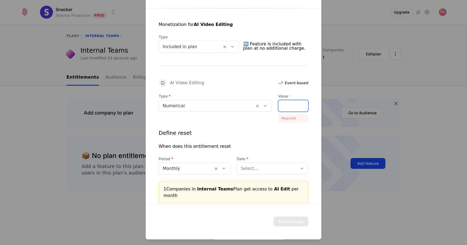
scroll to position [95, 0]
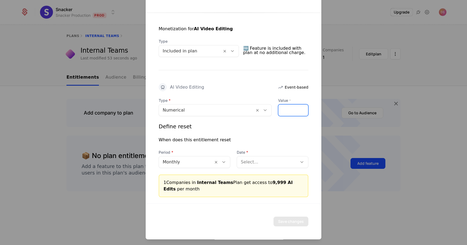
type input "****"
click at [258, 163] on div at bounding box center [267, 162] width 53 height 8
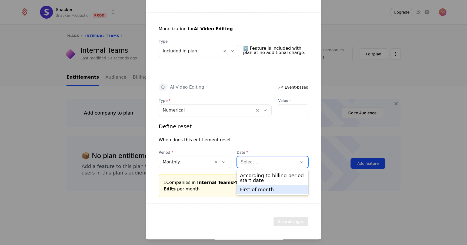
click at [252, 190] on div "First of month" at bounding box center [272, 189] width 65 height 5
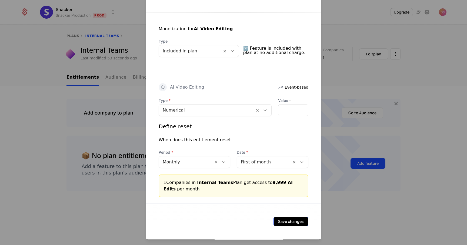
click at [283, 221] on button "Save changes" at bounding box center [290, 222] width 35 height 10
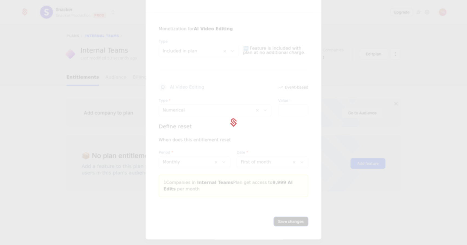
scroll to position [0, 0]
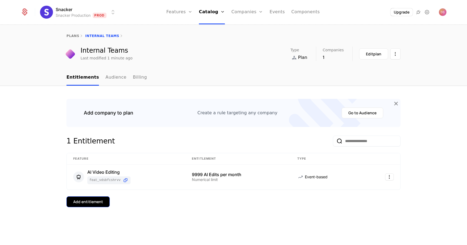
click at [93, 198] on button "Add entitlement" at bounding box center [87, 201] width 43 height 11
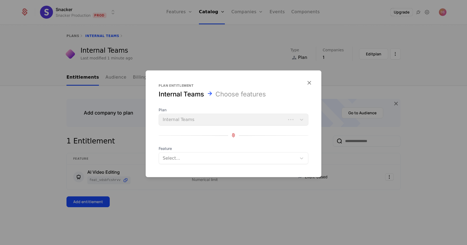
click at [187, 160] on div at bounding box center [228, 158] width 130 height 8
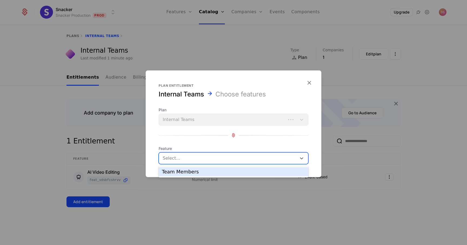
click at [190, 174] on div "Team Members" at bounding box center [233, 171] width 143 height 5
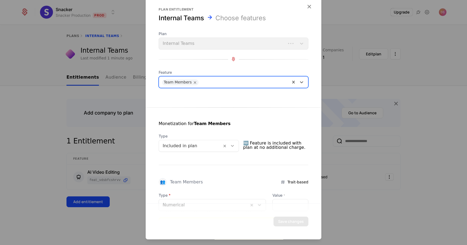
scroll to position [36, 0]
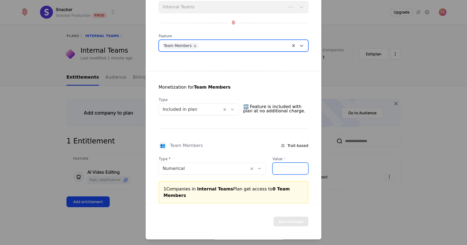
click at [284, 168] on input "*" at bounding box center [290, 168] width 35 height 11
type input "*"
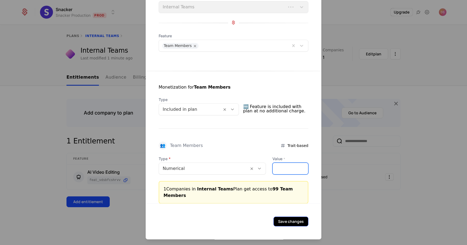
type input "**"
click at [289, 219] on button "Save changes" at bounding box center [290, 222] width 35 height 10
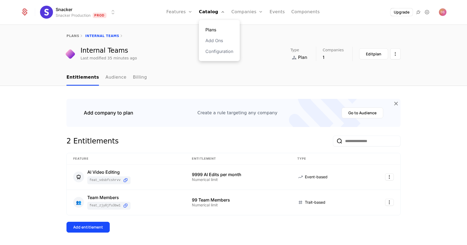
click at [211, 29] on link "Plans" at bounding box center [219, 29] width 28 height 6
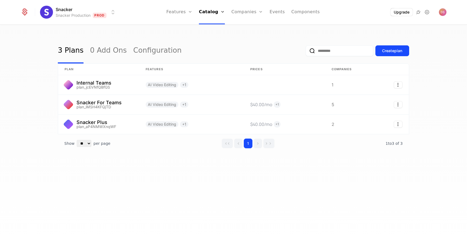
click at [191, 178] on div "3 Plans 0 Add Ons Configuration Create plan plan Features Prices Companies Inte…" at bounding box center [233, 136] width 467 height 223
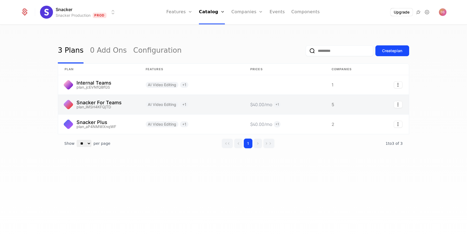
click at [156, 104] on link at bounding box center [191, 104] width 105 height 19
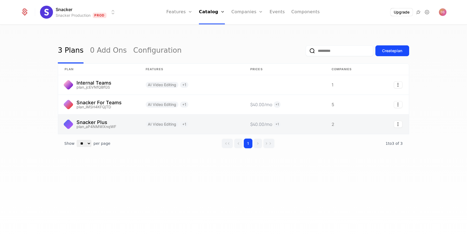
click at [116, 121] on link at bounding box center [98, 124] width 81 height 19
